Goal: Find specific page/section: Find specific page/section

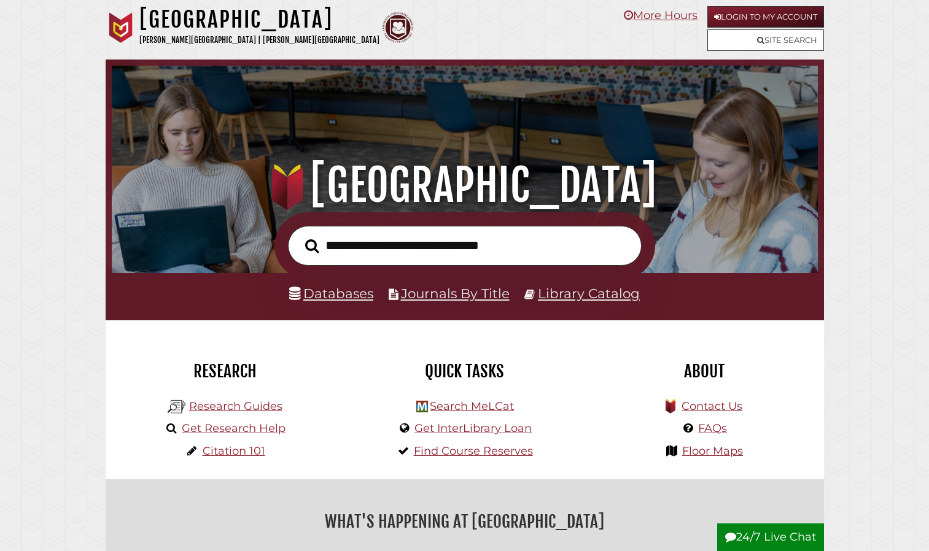
scroll to position [233, 700]
click at [337, 298] on link "Databases" at bounding box center [331, 294] width 84 height 16
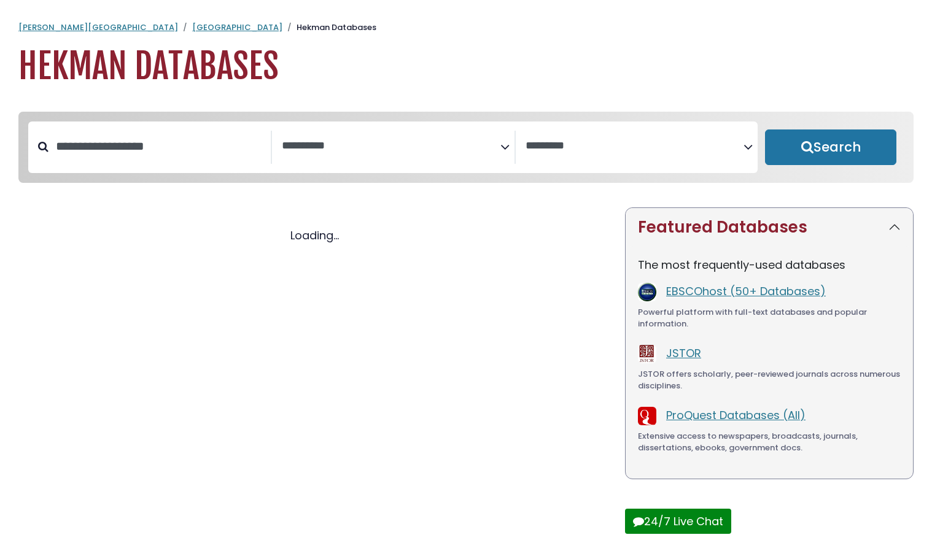
select select "Database Subject Filter"
select select "Database Vendors Filter"
select select "Database Subject Filter"
select select "Database Vendors Filter"
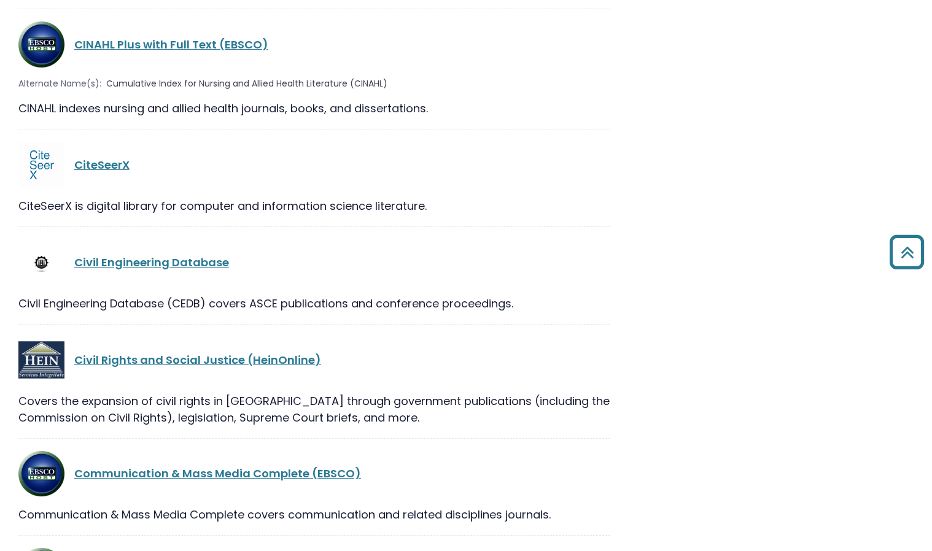
scroll to position [5980, 0]
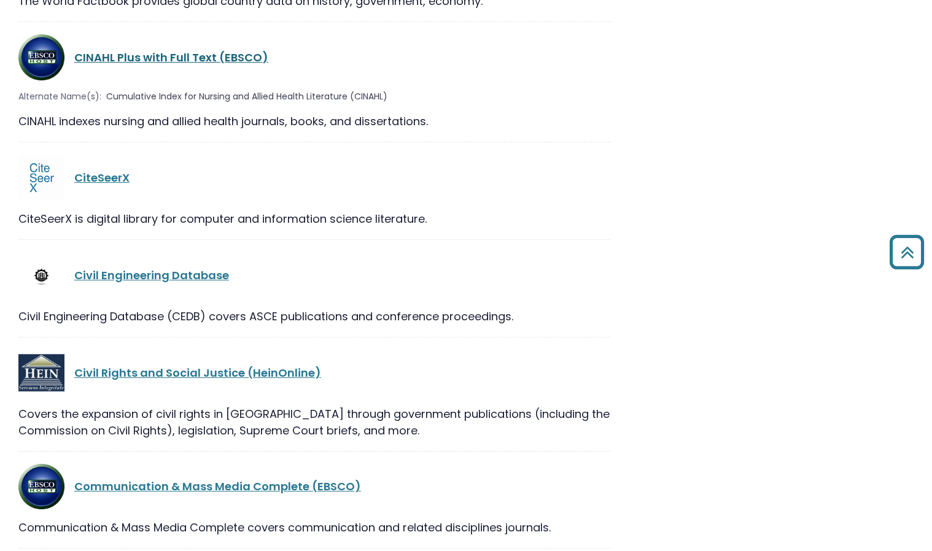
click at [203, 50] on link "CINAHL Plus with Full Text (EBSCO)" at bounding box center [171, 57] width 194 height 15
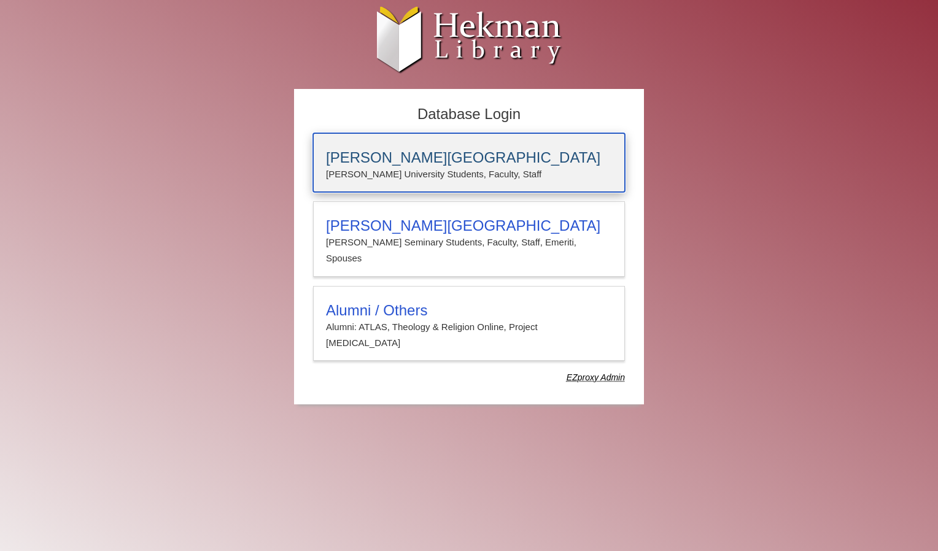
click at [416, 169] on p "[PERSON_NAME] University Students, Faculty, Staff" at bounding box center [469, 174] width 286 height 16
